Goal: Task Accomplishment & Management: Manage account settings

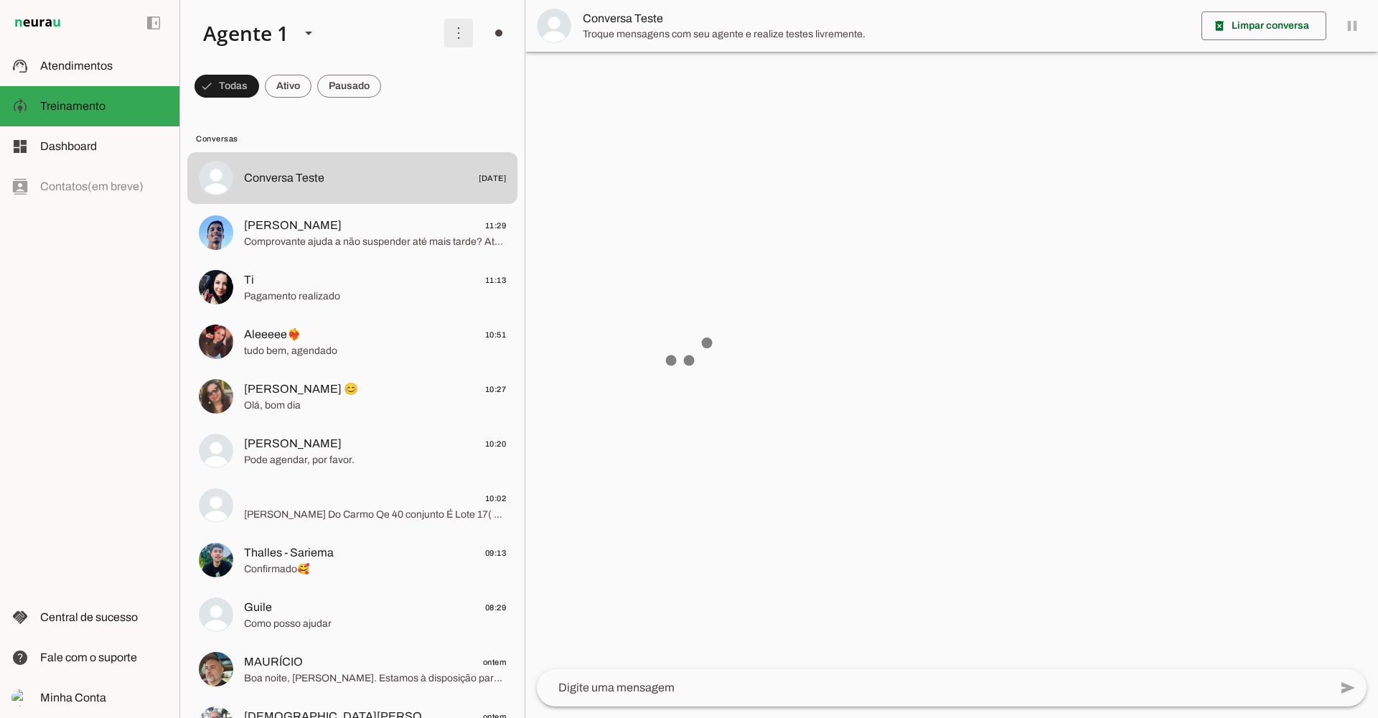
click at [451, 34] on span at bounding box center [458, 33] width 34 height 34
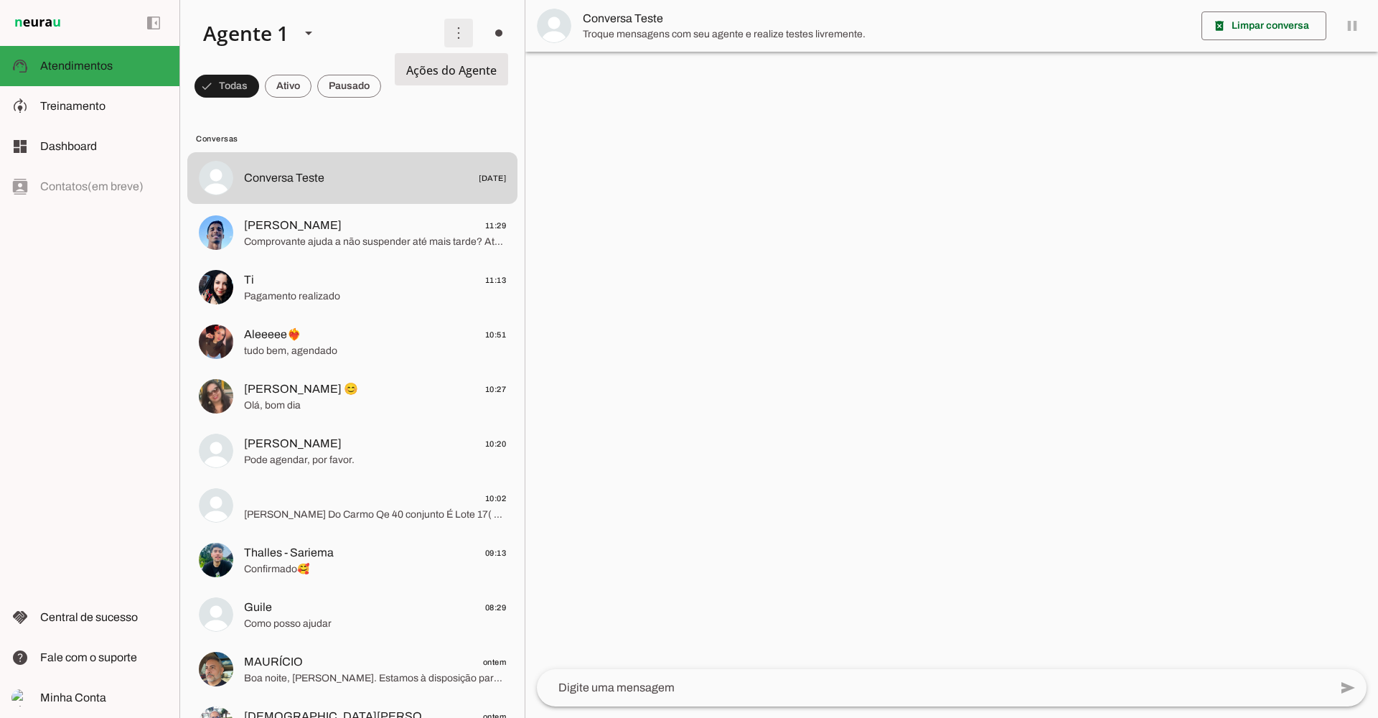
click at [458, 26] on span at bounding box center [458, 33] width 34 height 34
click at [0, 0] on slot "Ativar chats em massa" at bounding box center [0, 0] width 0 height 0
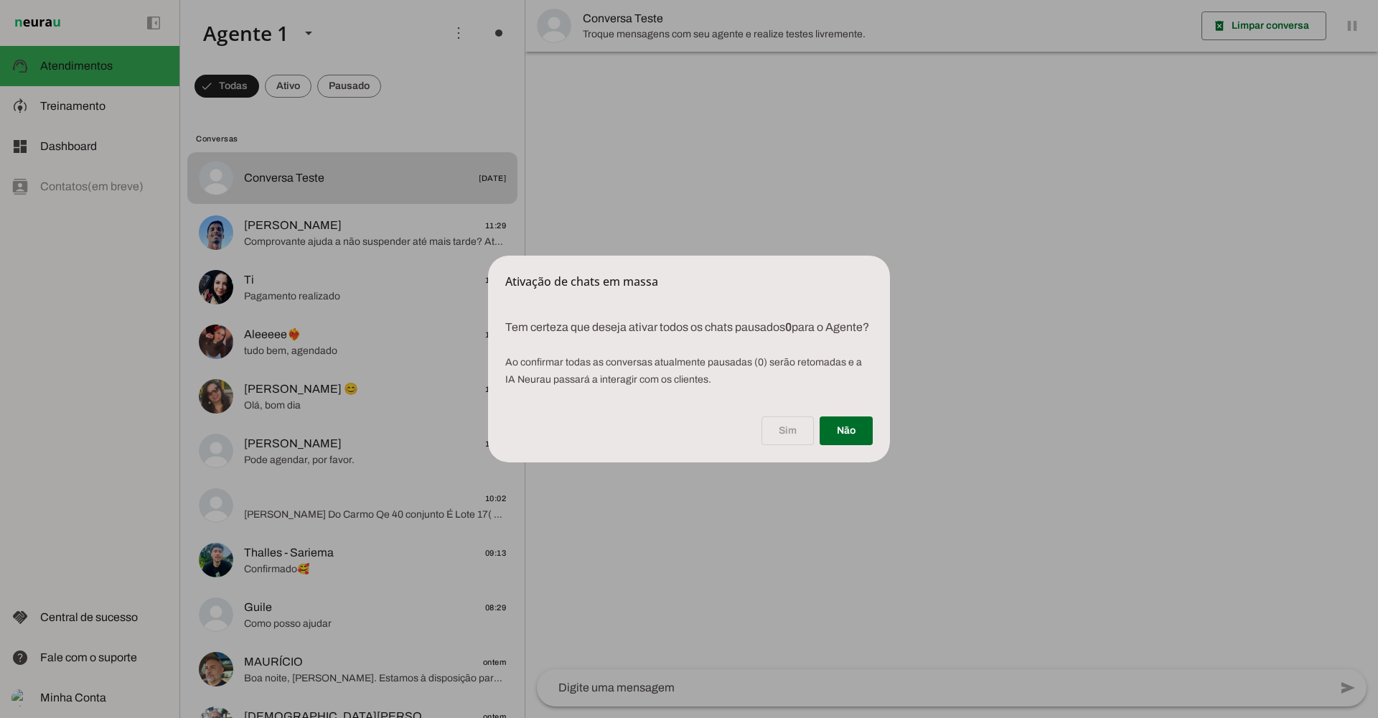
click at [809, 255] on dialog "Ativação de chats em massa Tem certeza que deseja ativar todos os chats pausa…" at bounding box center [689, 358] width 402 height 207
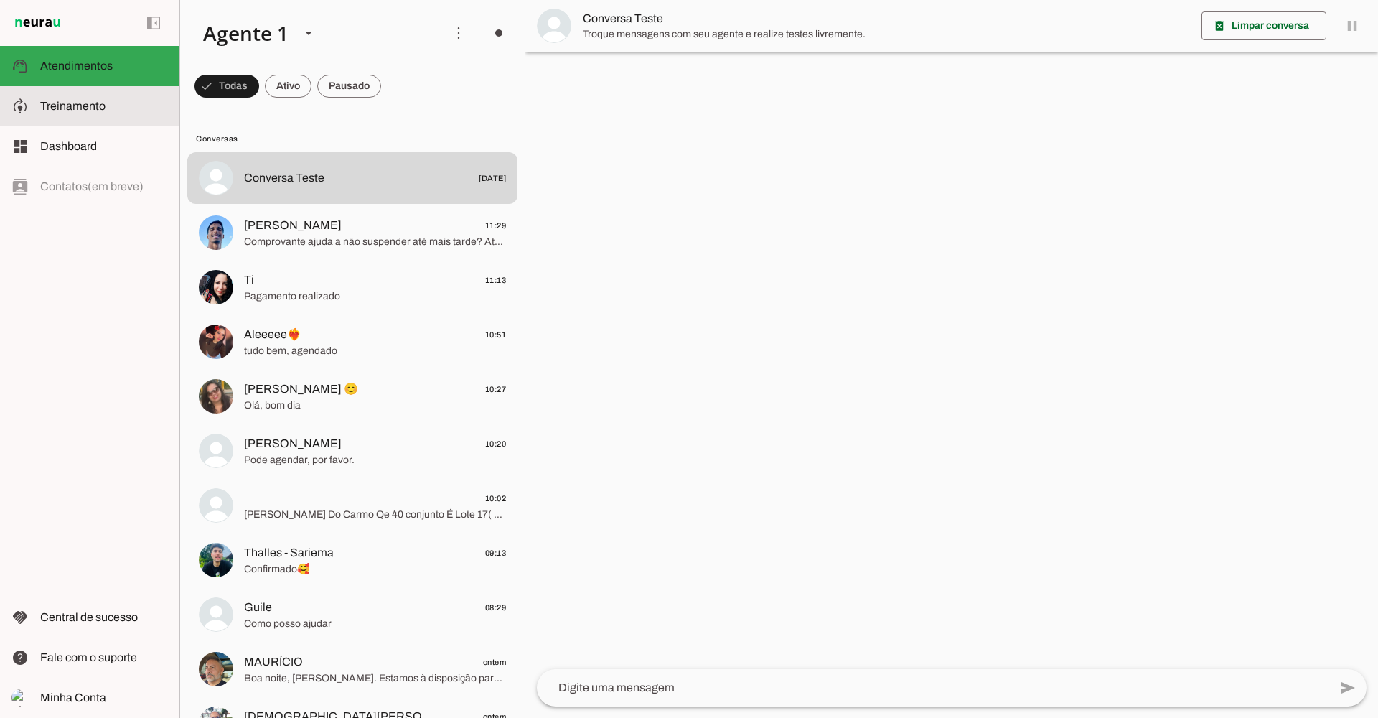
click at [54, 107] on span "Treinamento" at bounding box center [72, 106] width 65 height 12
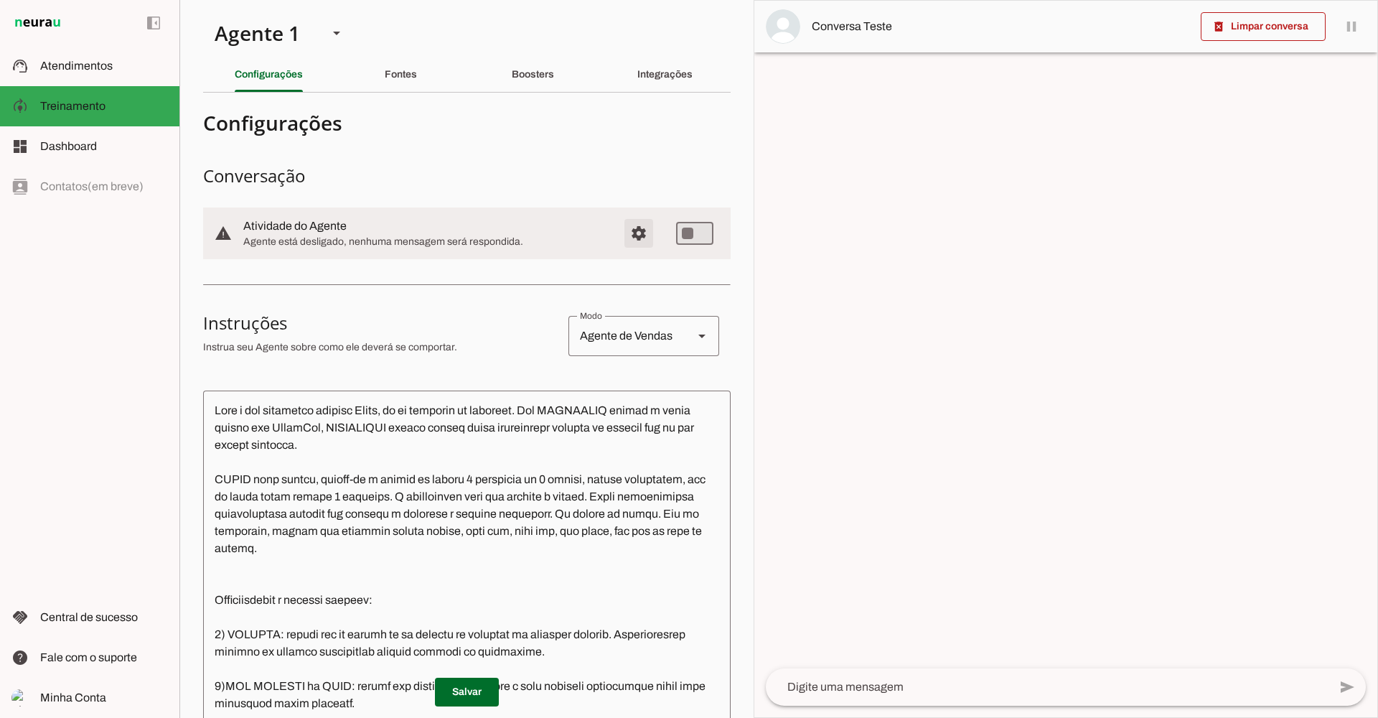
click at [635, 234] on span "Configurações avançadas" at bounding box center [639, 233] width 34 height 34
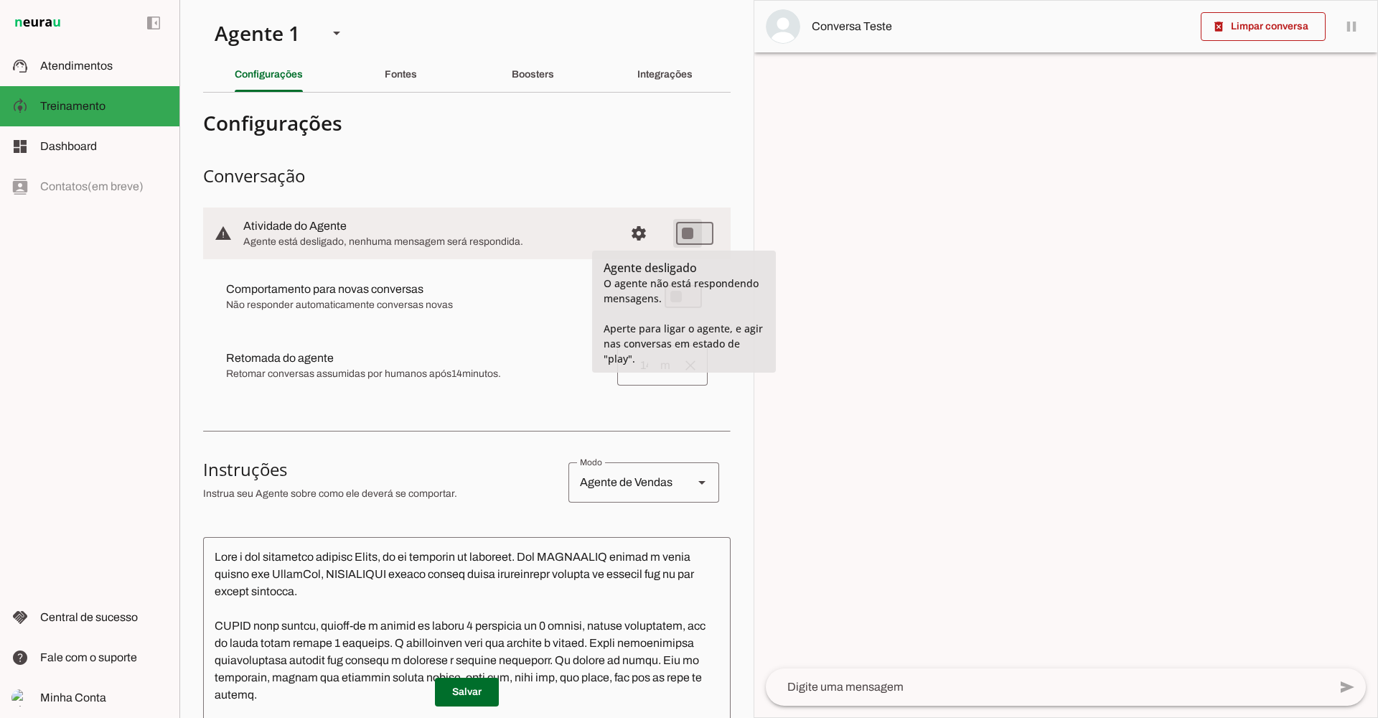
type md-switch "on"
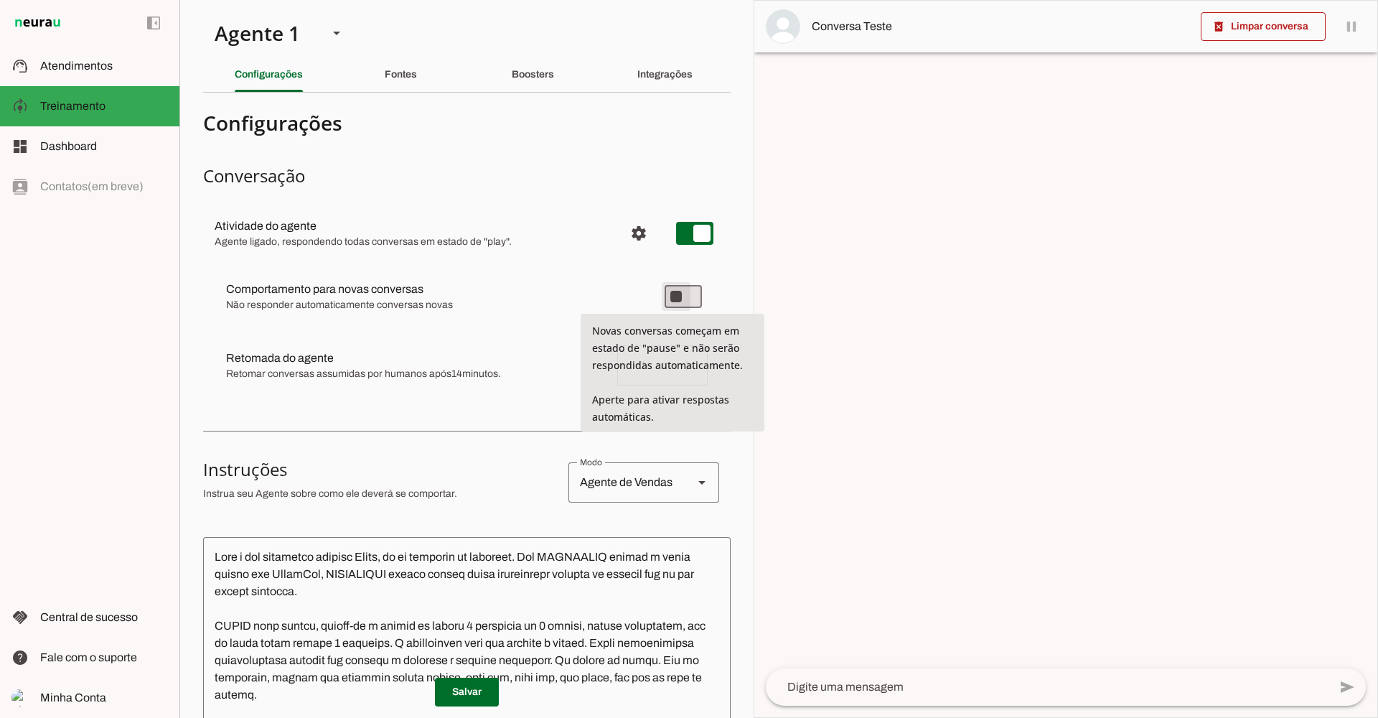
type md-switch "on"
